Goal: Task Accomplishment & Management: Use online tool/utility

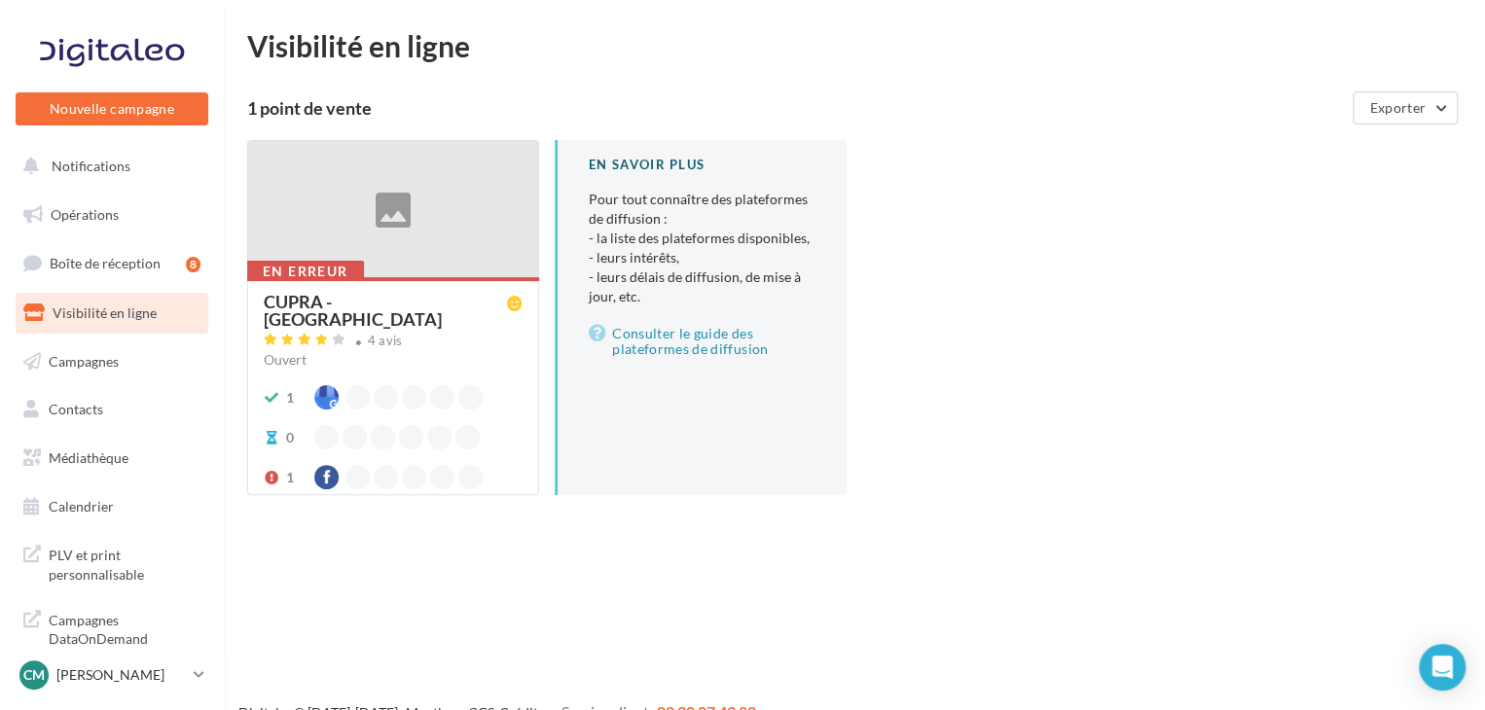
scroll to position [31, 0]
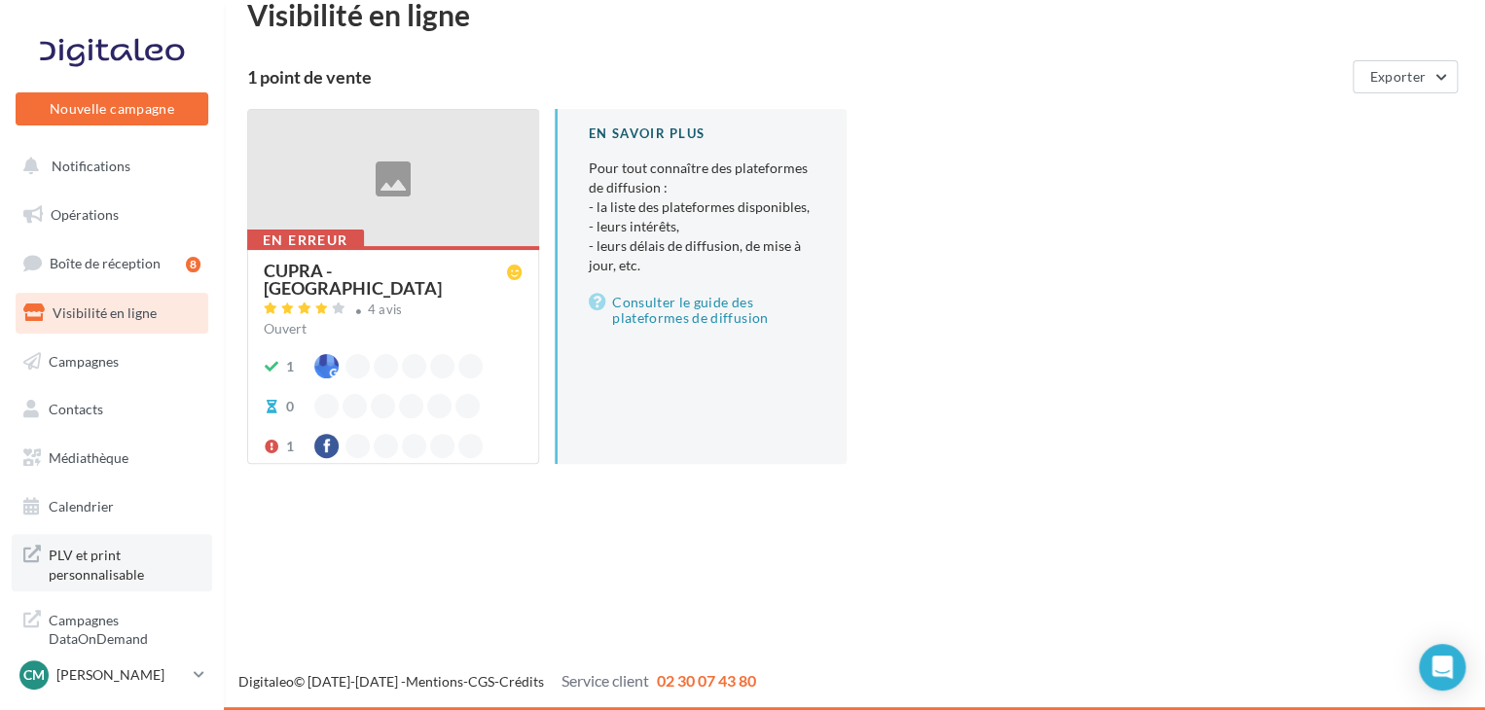
click at [96, 579] on span "PLV et print personnalisable" at bounding box center [125, 563] width 152 height 42
click at [110, 174] on button "Notifications" at bounding box center [108, 166] width 193 height 41
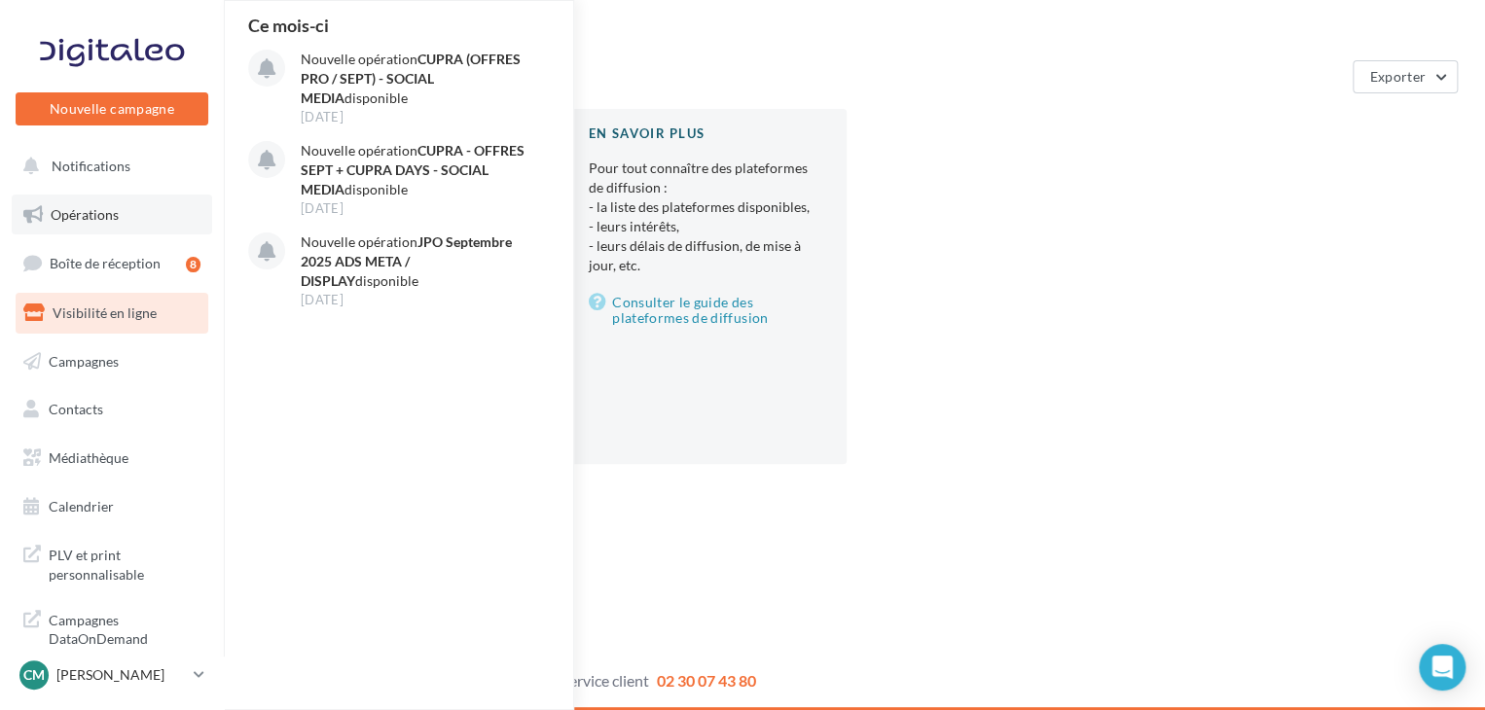
click at [97, 206] on span "Opérations" at bounding box center [85, 214] width 68 height 17
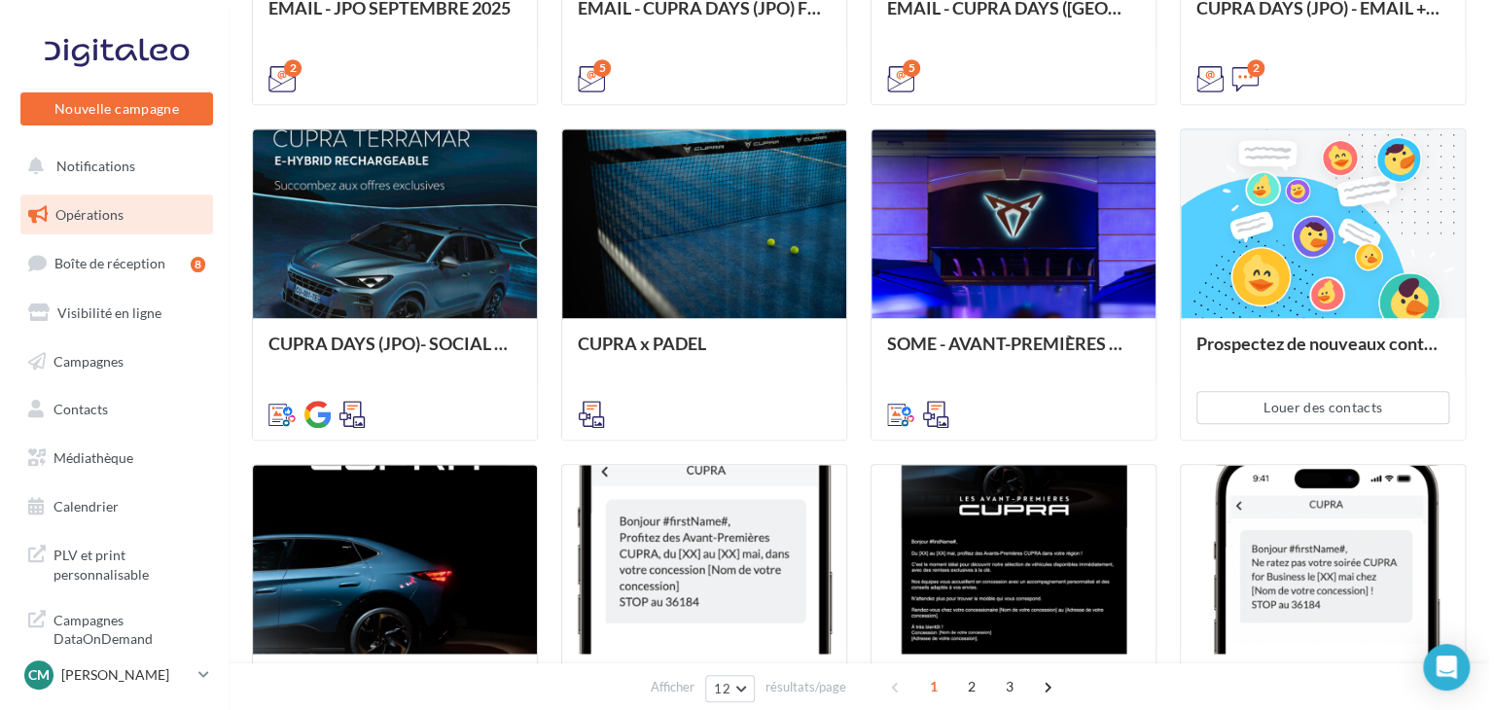
scroll to position [771, 0]
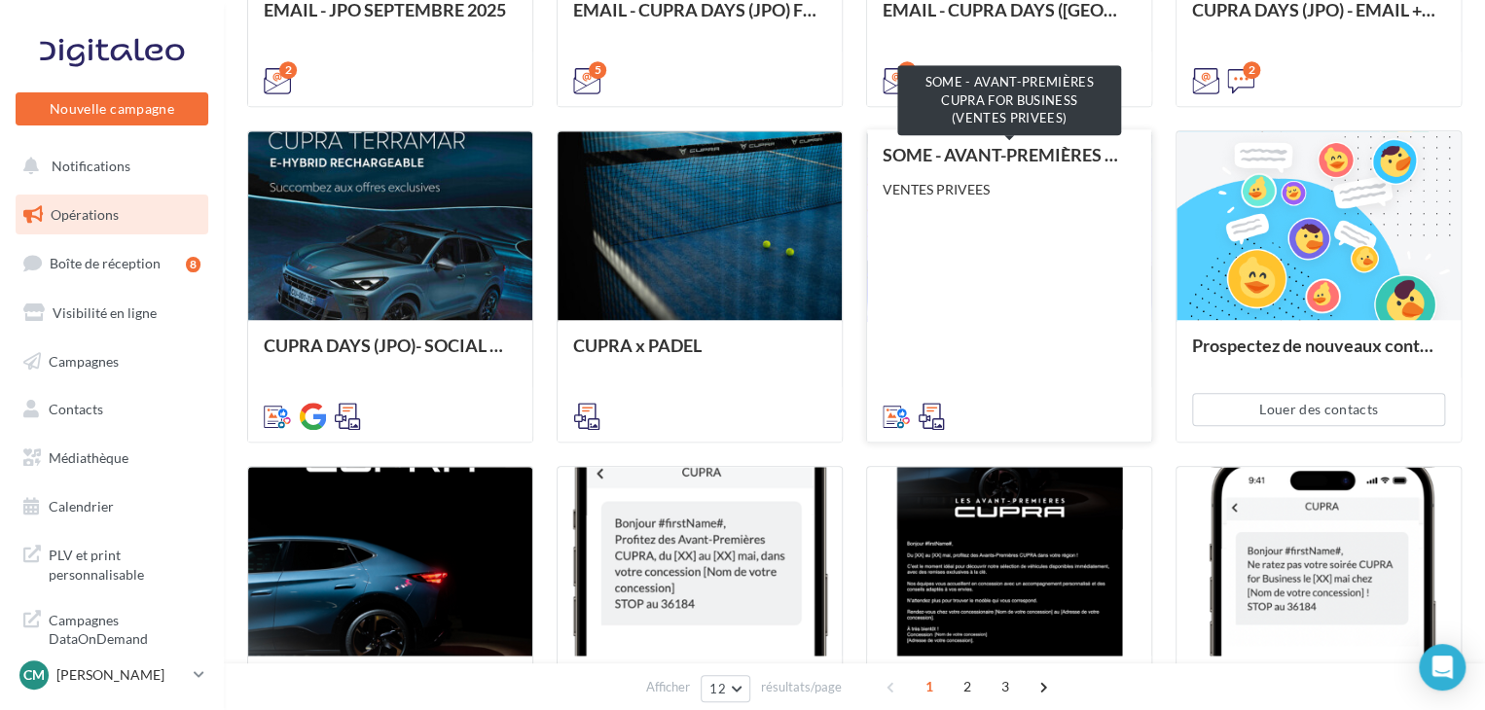
click at [1043, 162] on div "SOME - AVANT-PREMIÈRES CUPRA FOR BUSINESS (VENTES PRIVEES)" at bounding box center [1008, 154] width 253 height 19
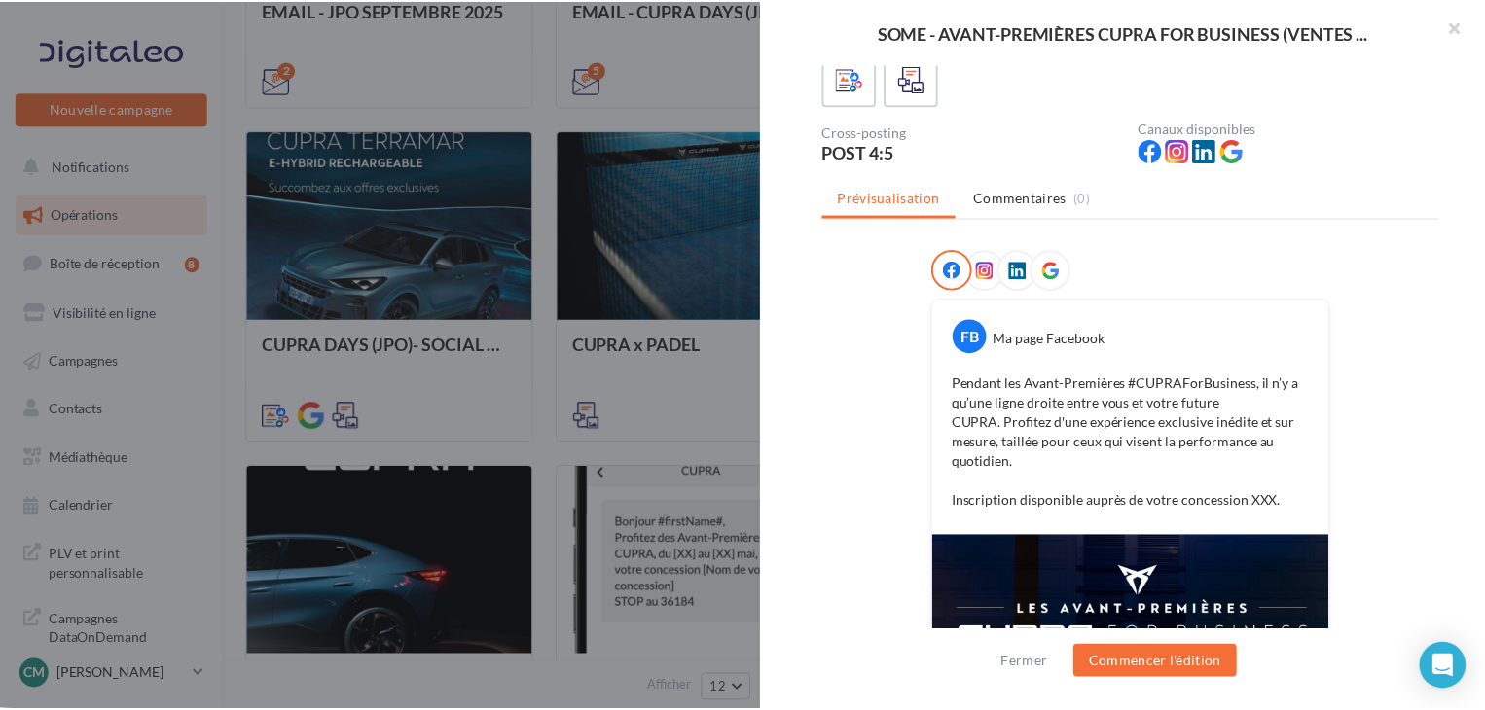
scroll to position [0, 0]
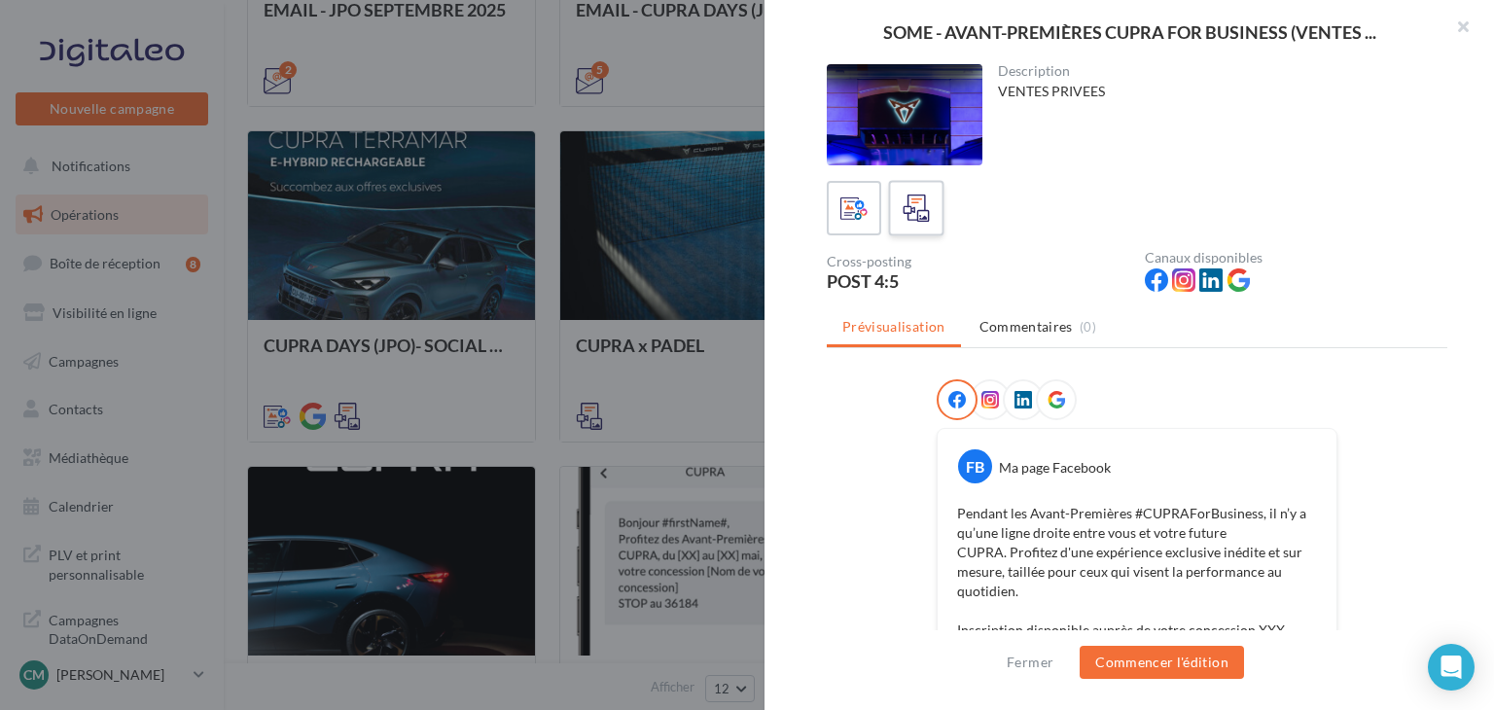
click at [926, 207] on icon at bounding box center [917, 209] width 28 height 28
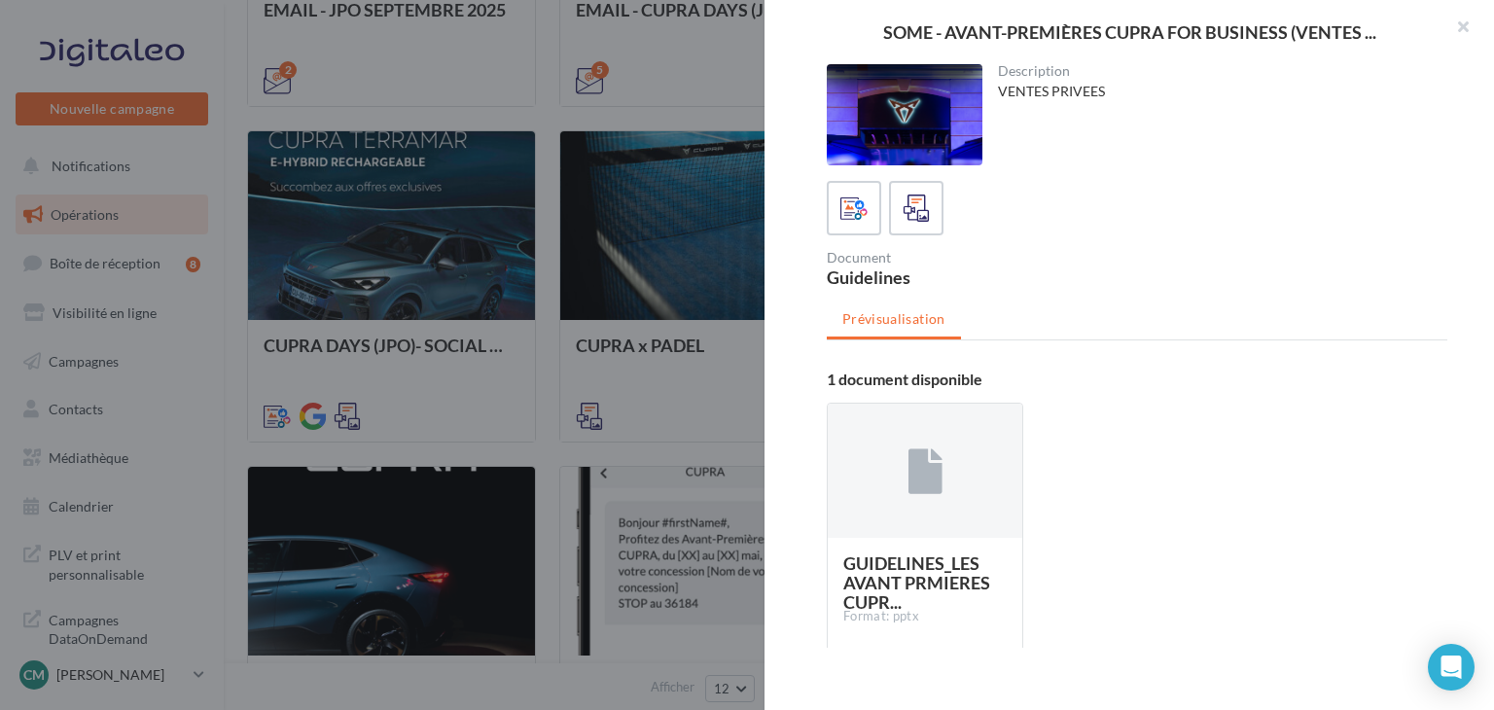
click at [602, 360] on div at bounding box center [747, 355] width 1494 height 710
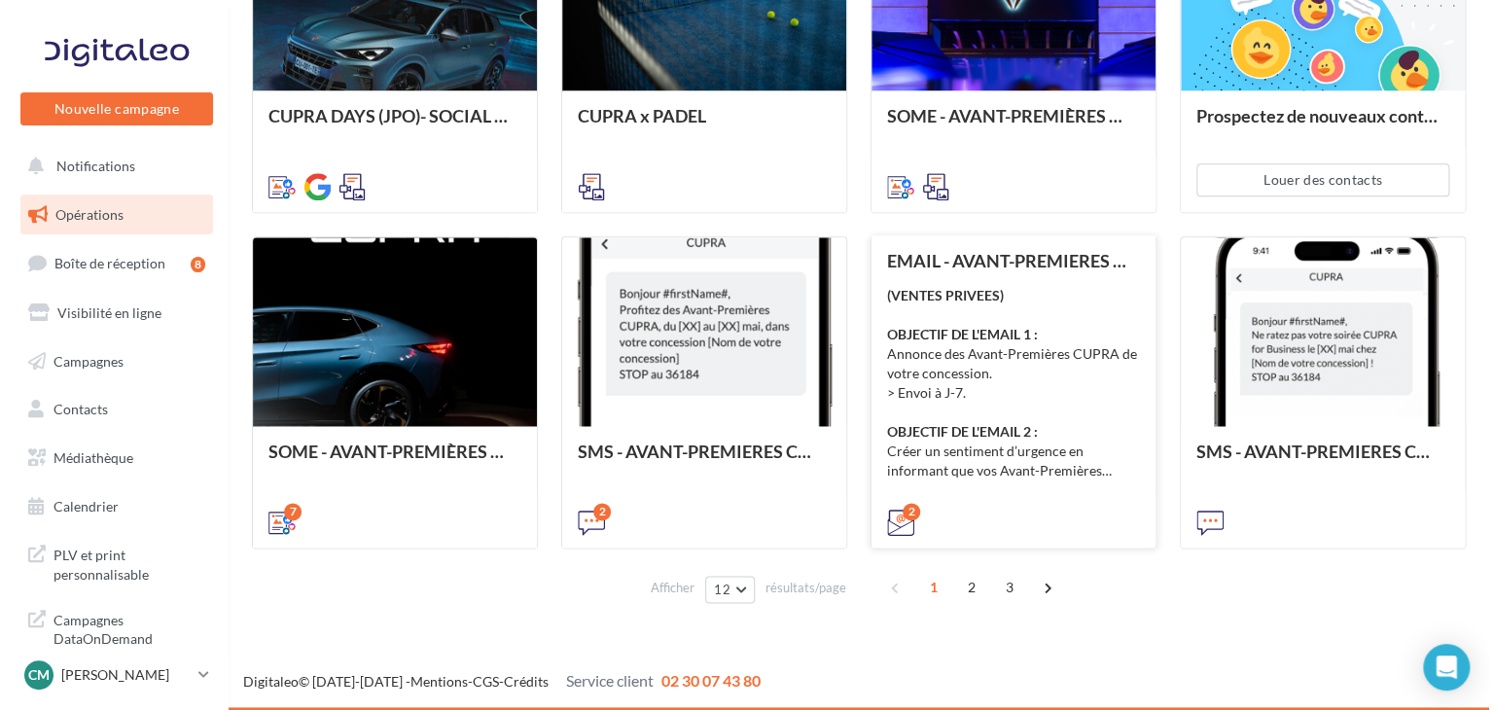
scroll to position [1000, 0]
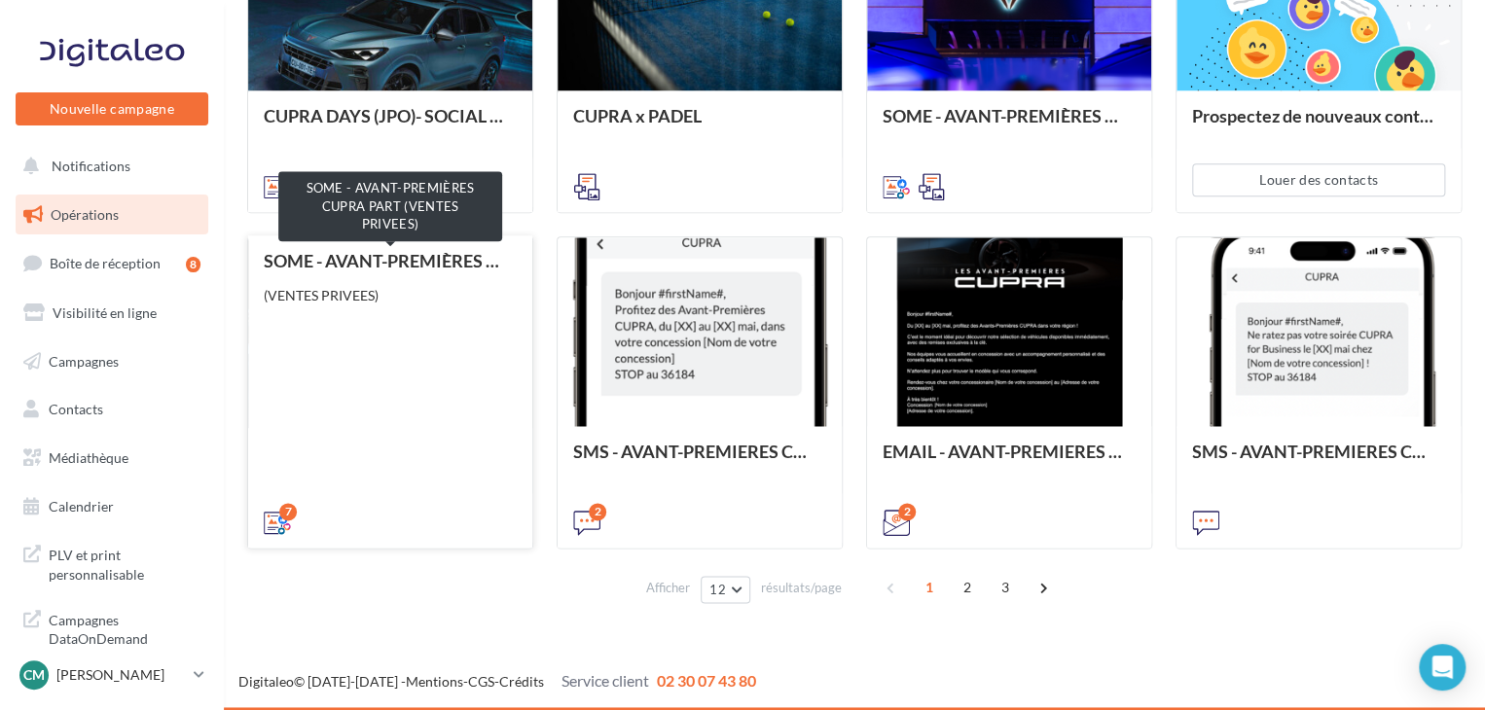
click at [416, 267] on div "SOME - AVANT-PREMIÈRES CUPRA PART (VENTES PRIVEES)" at bounding box center [390, 260] width 253 height 19
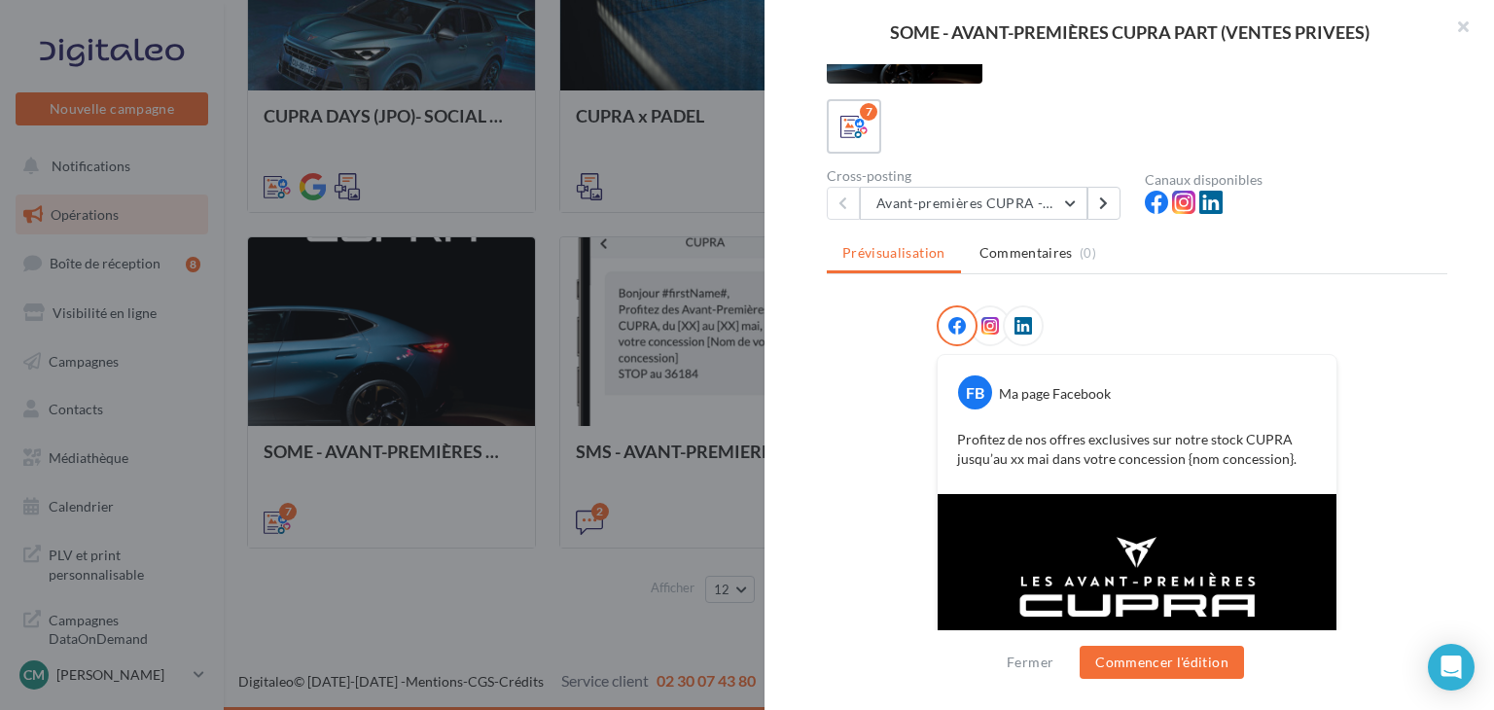
scroll to position [0, 0]
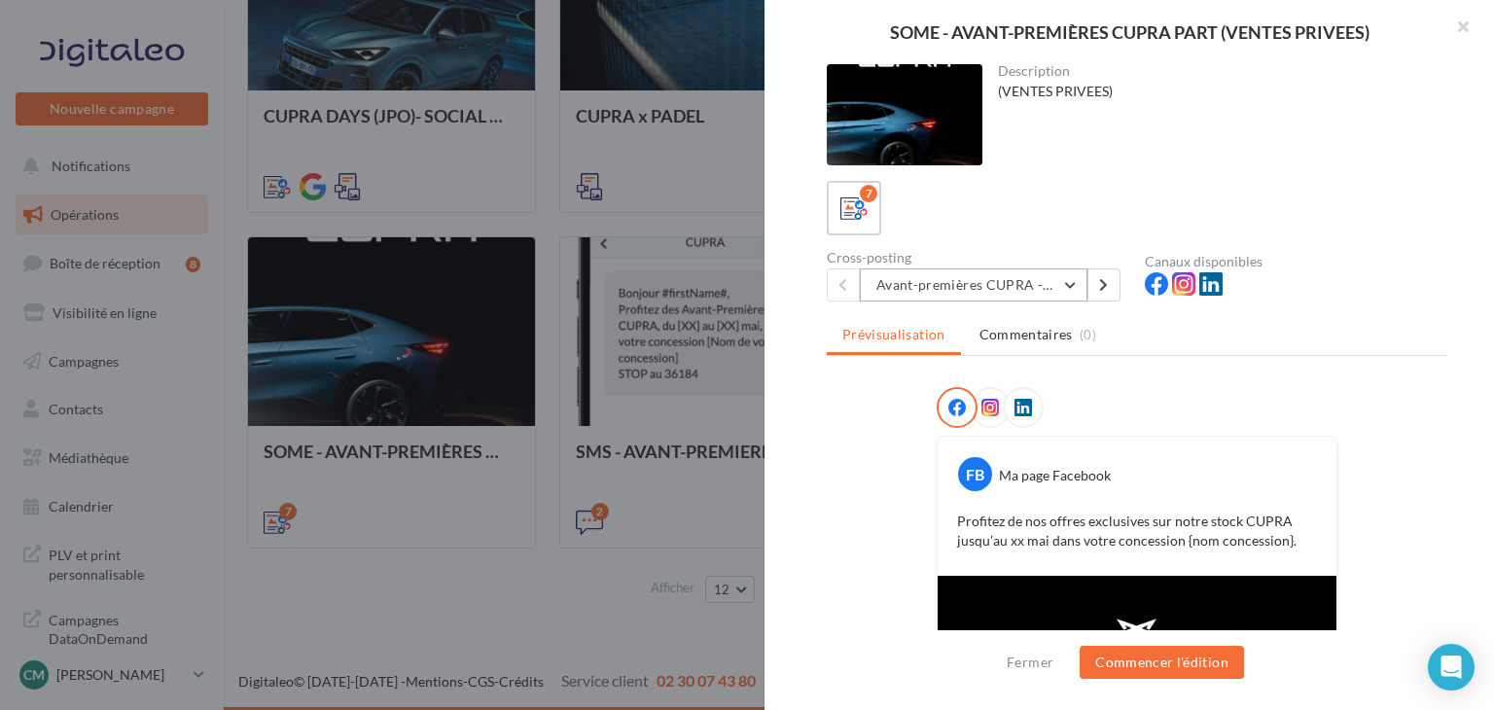
click at [1054, 280] on button "Avant-premières CUPRA - 4:5" at bounding box center [974, 285] width 228 height 33
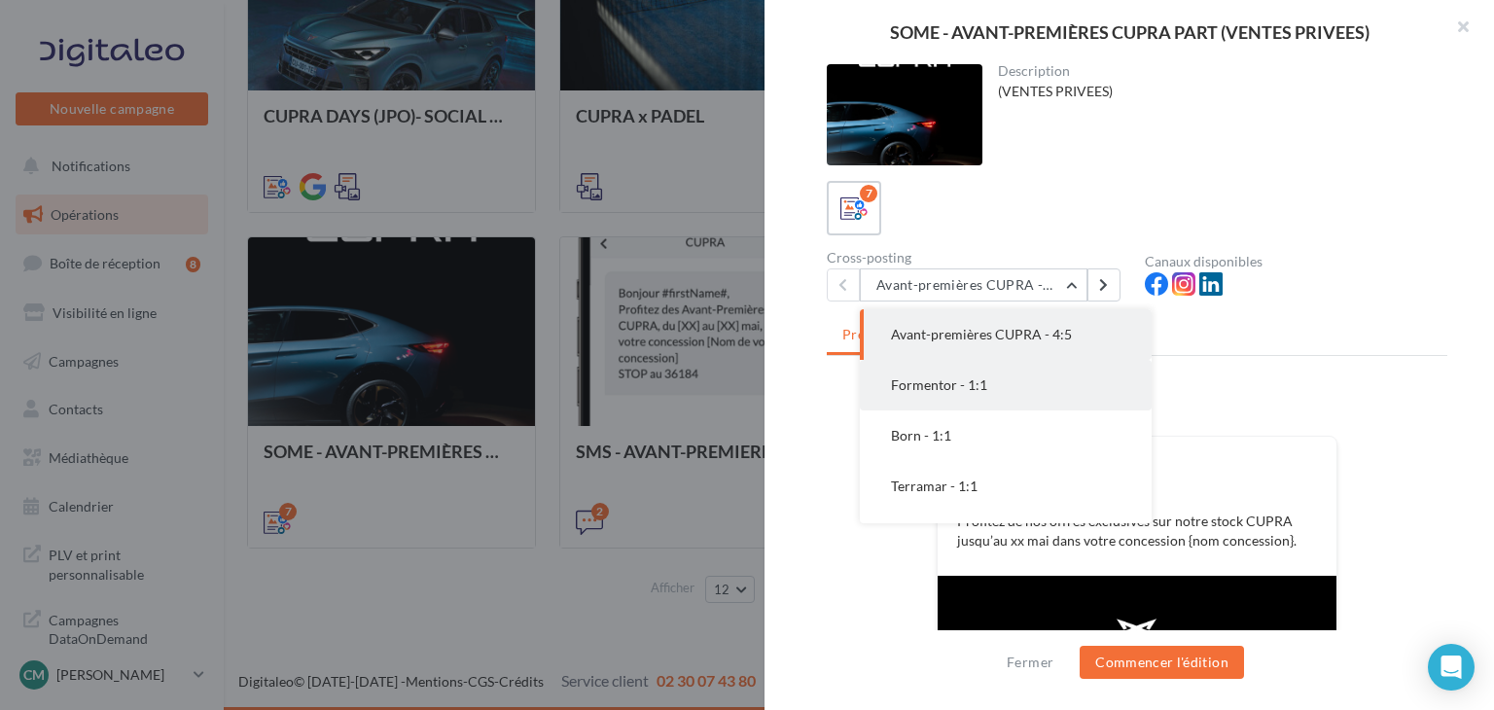
click at [988, 390] on button "Formentor - 1:1" at bounding box center [1006, 385] width 292 height 51
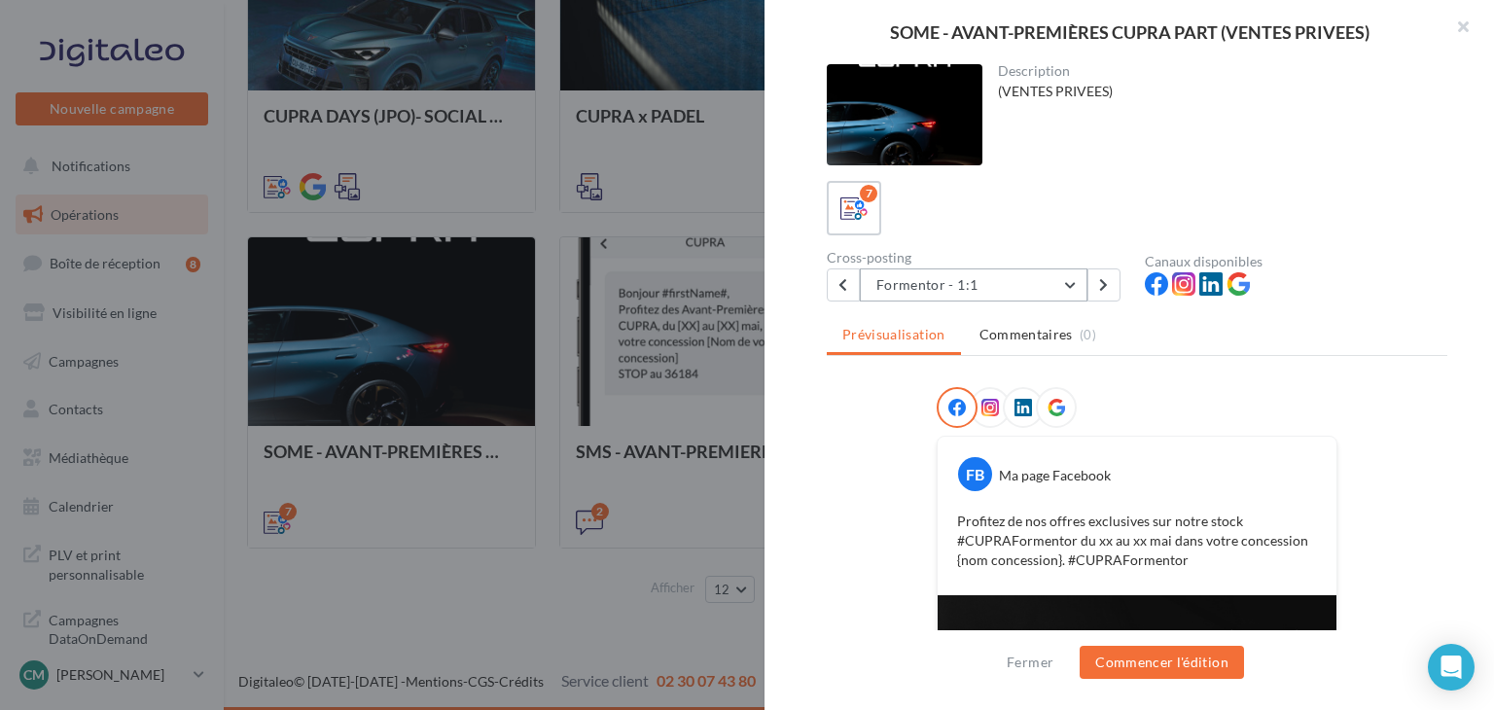
click at [1066, 286] on button "Formentor - 1:1" at bounding box center [974, 285] width 228 height 33
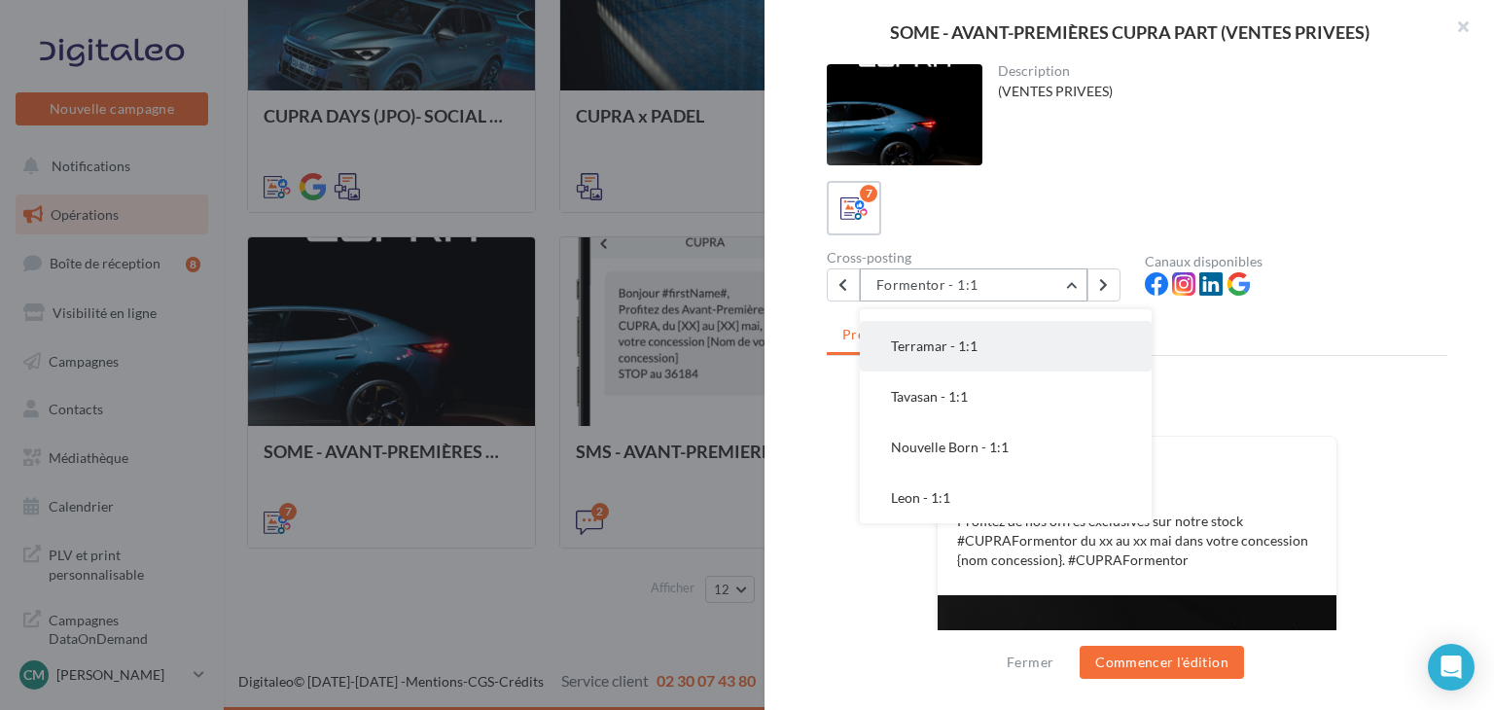
scroll to position [51, 0]
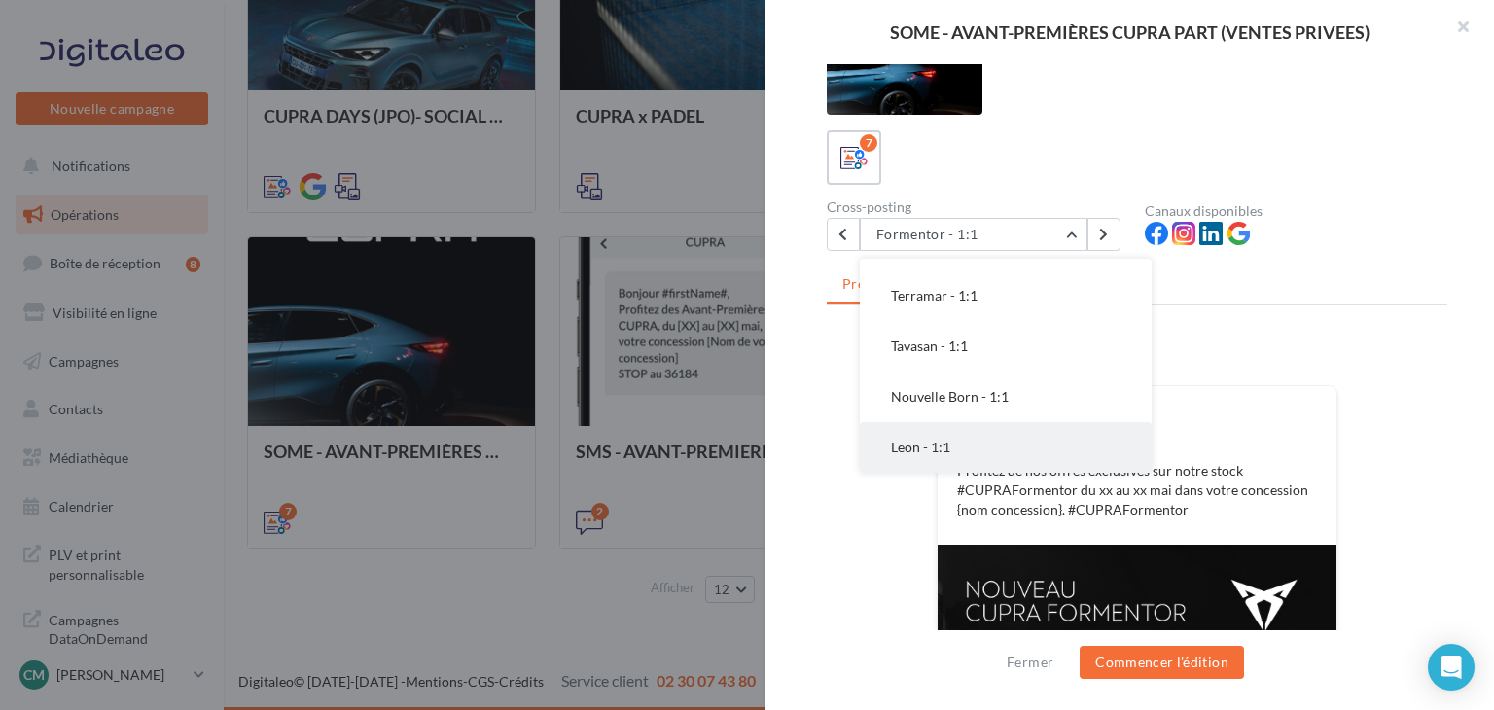
click at [943, 457] on button "Leon - 1:1" at bounding box center [1006, 447] width 292 height 51
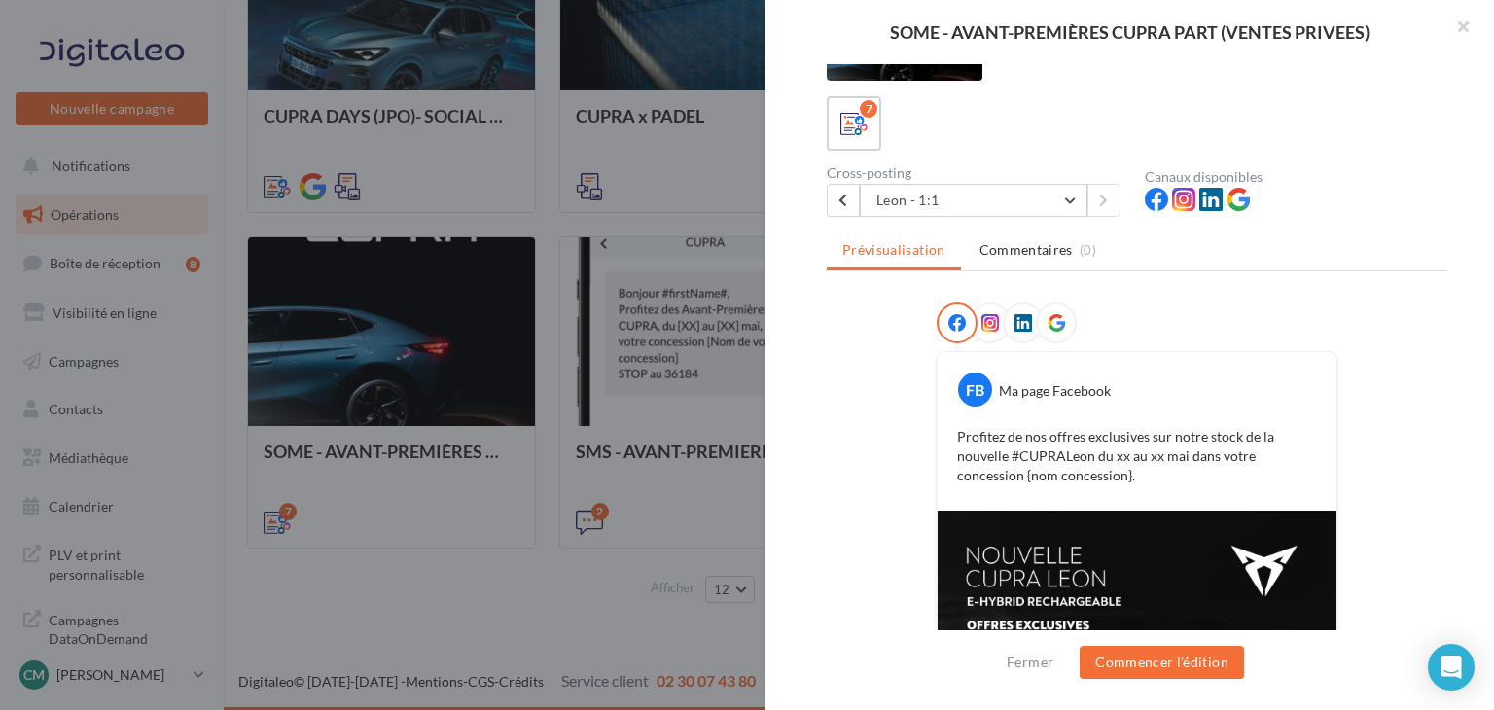
scroll to position [0, 0]
